Goal: Navigation & Orientation: Find specific page/section

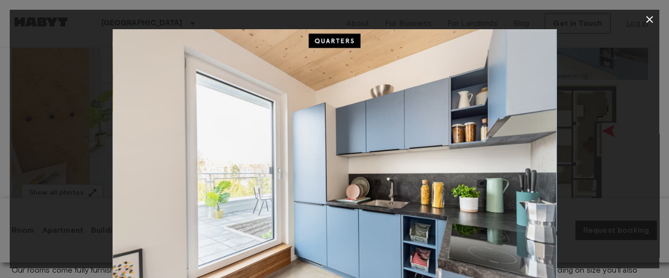
click at [646, 19] on icon "button" at bounding box center [650, 20] width 12 height 12
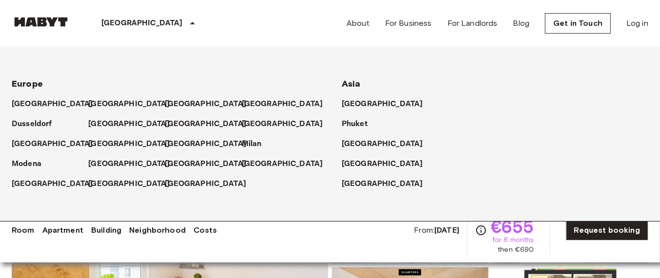
click at [187, 28] on icon at bounding box center [193, 24] width 12 height 12
click at [257, 19] on div "Berlin Europe Amsterdam Berlin Brussels Cologne Dusseldorf Frankfurt Graz Hambu…" at bounding box center [330, 23] width 636 height 47
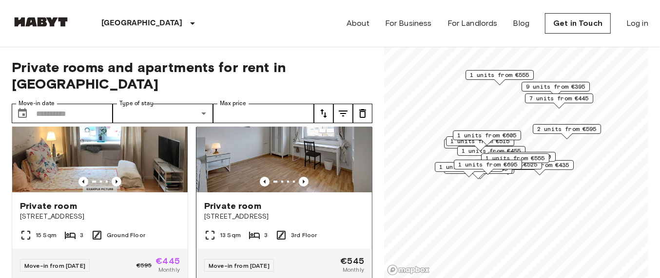
scroll to position [61, 0]
